Goal: Go to known website: Access a specific website the user already knows

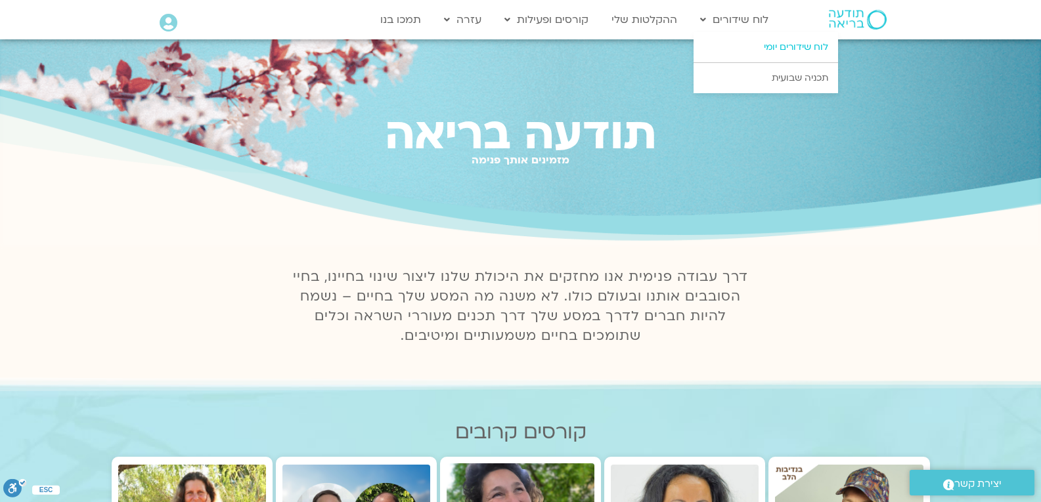
click at [779, 46] on link "לוח שידורים יומי" at bounding box center [765, 47] width 144 height 30
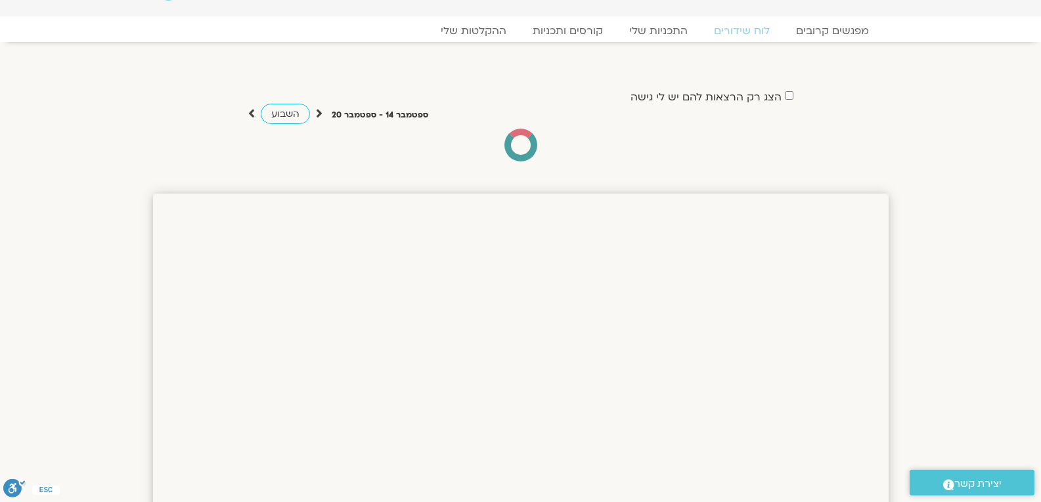
scroll to position [32, 0]
drag, startPoint x: 0, startPoint y: 0, endPoint x: 742, endPoint y: 30, distance: 742.5
click at [742, 30] on link "לוח שידורים" at bounding box center [741, 29] width 98 height 16
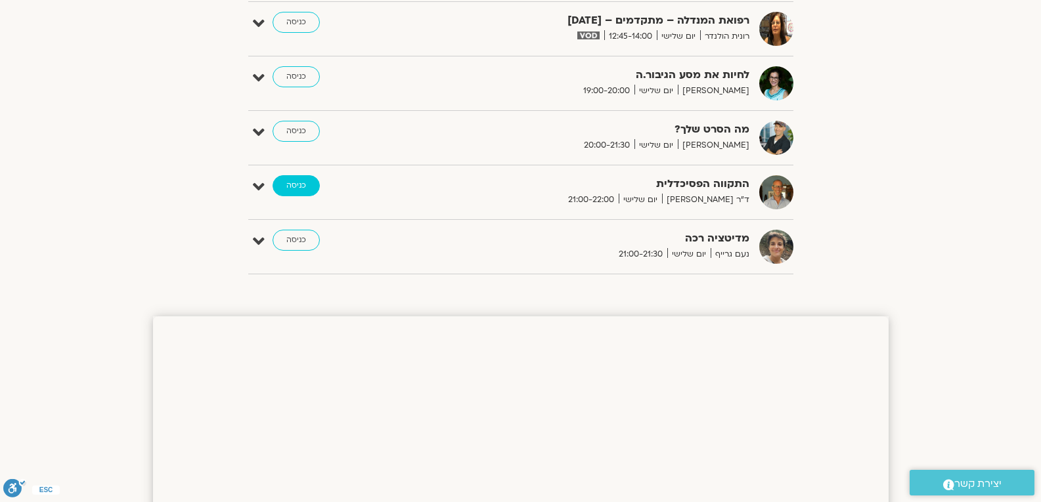
click at [301, 177] on link "כניסה" at bounding box center [295, 185] width 47 height 21
click at [305, 185] on link "כניסה" at bounding box center [295, 185] width 47 height 21
